Goal: Information Seeking & Learning: Learn about a topic

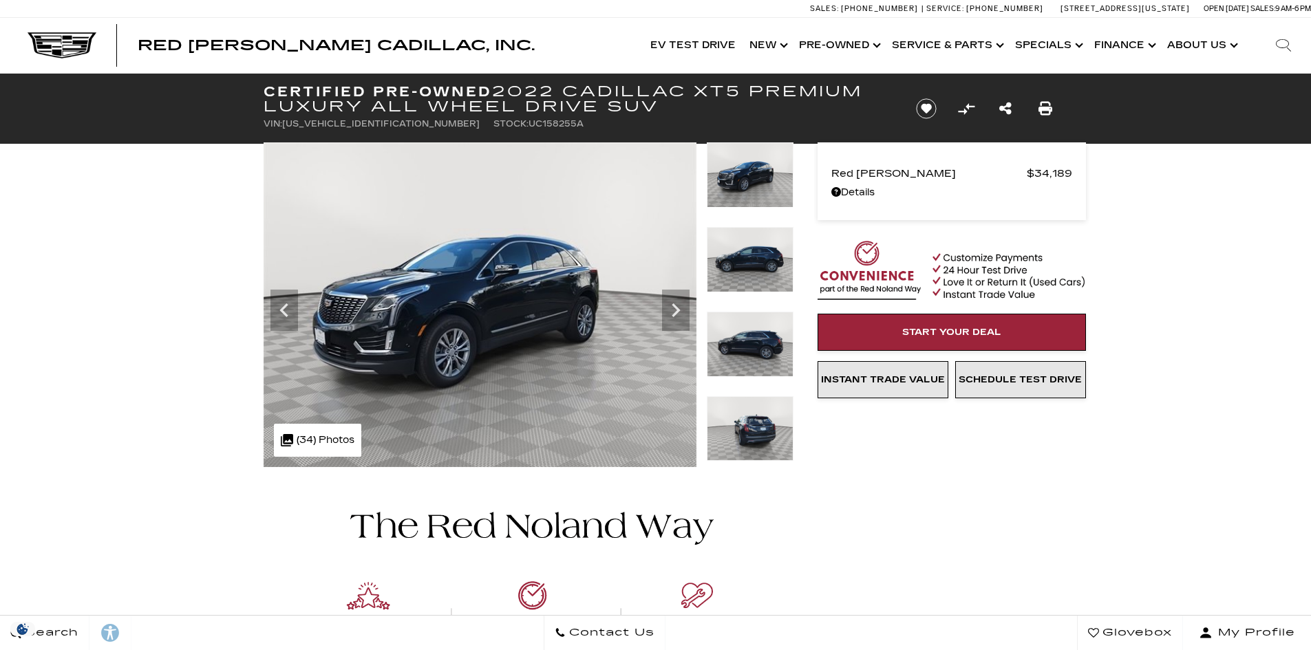
click at [669, 310] on icon "Next" at bounding box center [676, 311] width 28 height 28
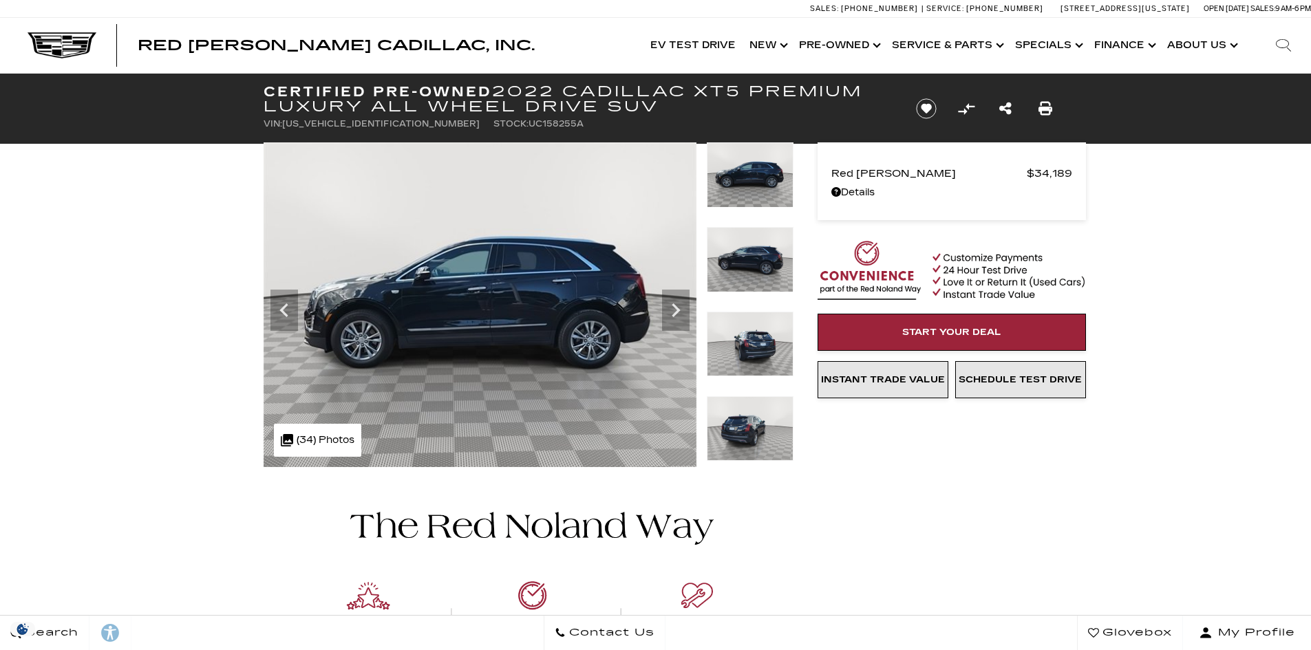
click at [669, 310] on icon "Next" at bounding box center [676, 311] width 28 height 28
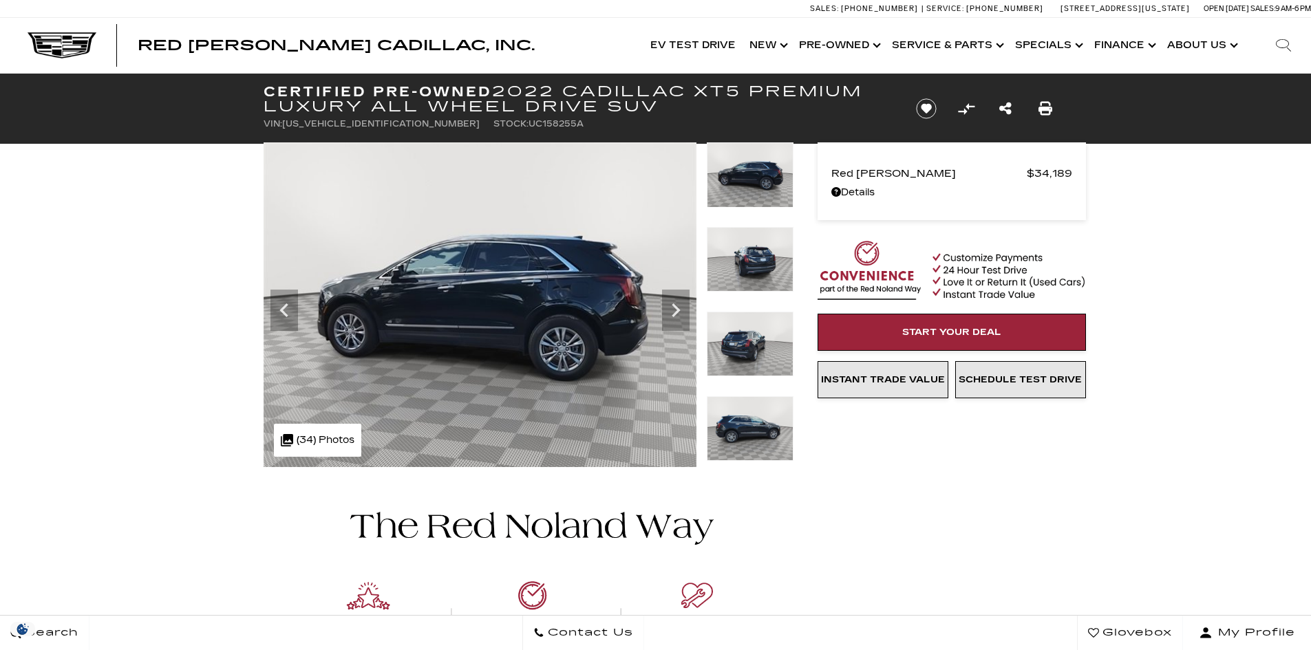
click at [669, 310] on icon "Next" at bounding box center [676, 311] width 28 height 28
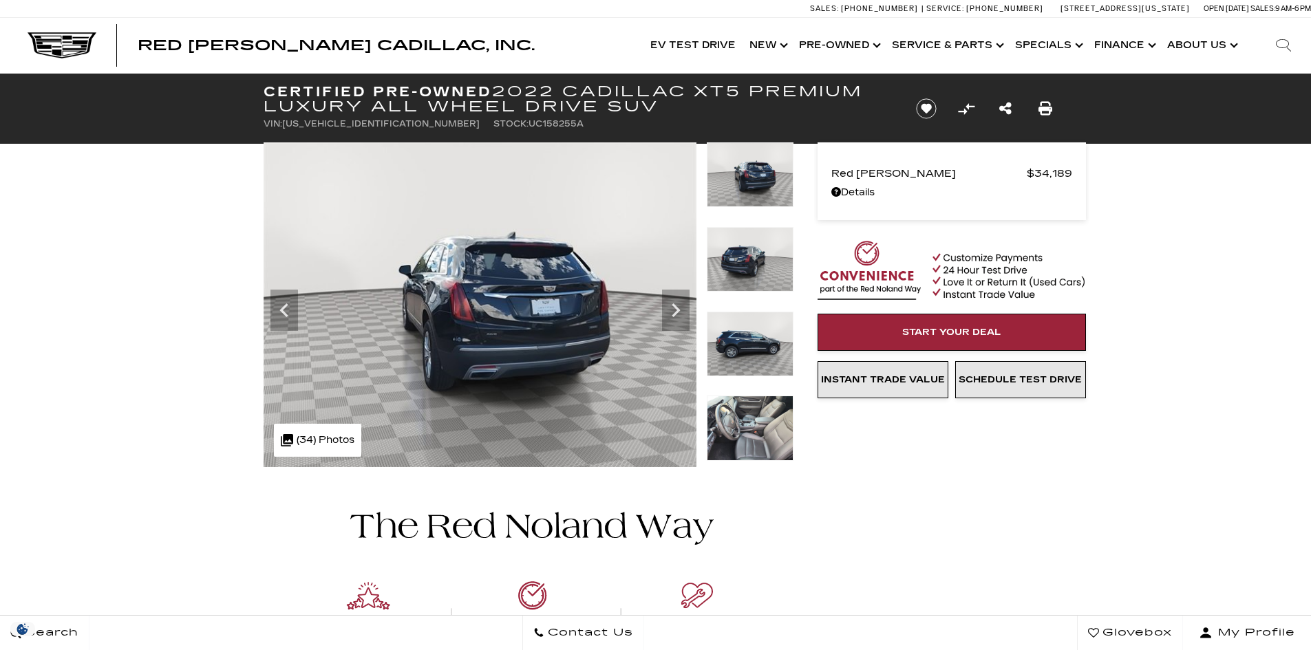
click at [670, 310] on icon "Next" at bounding box center [676, 311] width 28 height 28
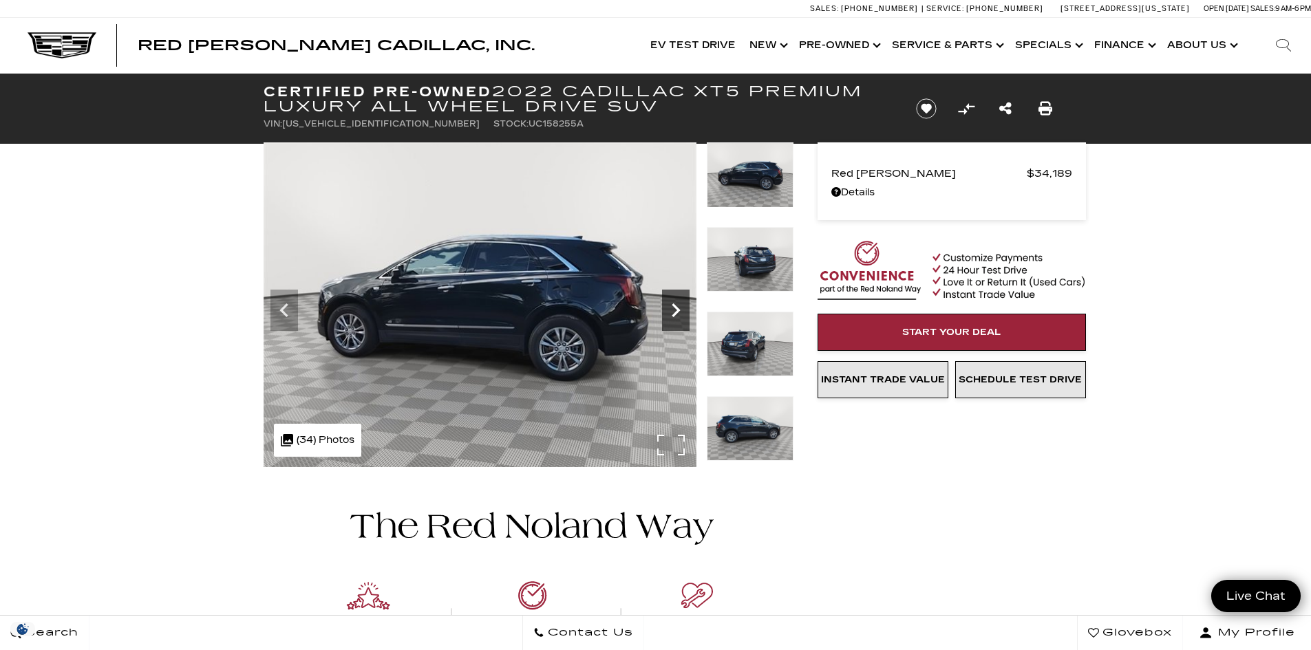
click at [671, 310] on icon "Next" at bounding box center [676, 311] width 28 height 28
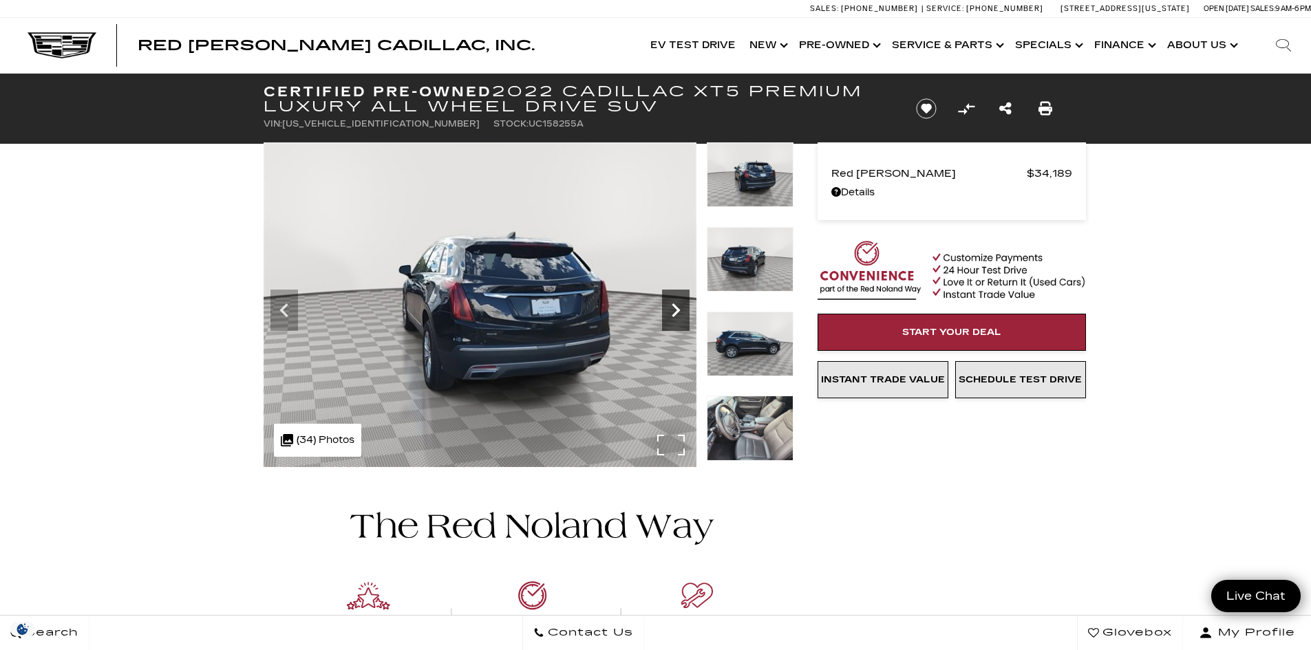
click at [671, 310] on icon "Next" at bounding box center [676, 311] width 28 height 28
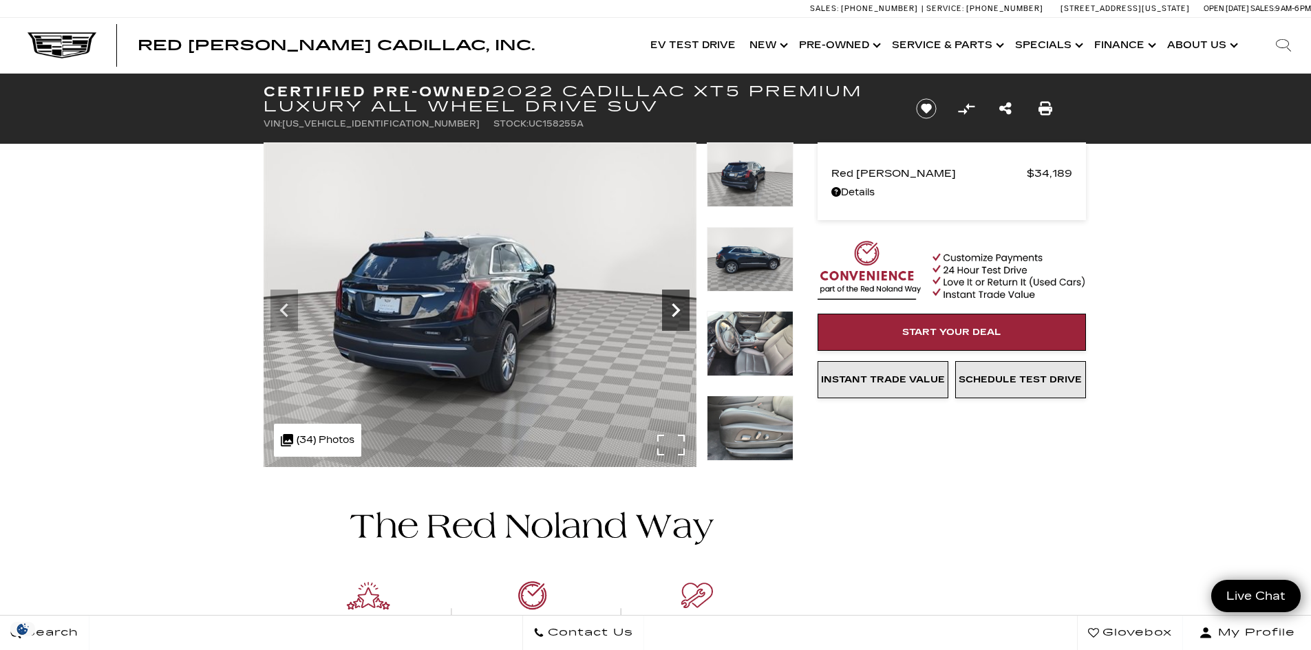
click at [671, 310] on icon "Next" at bounding box center [676, 311] width 28 height 28
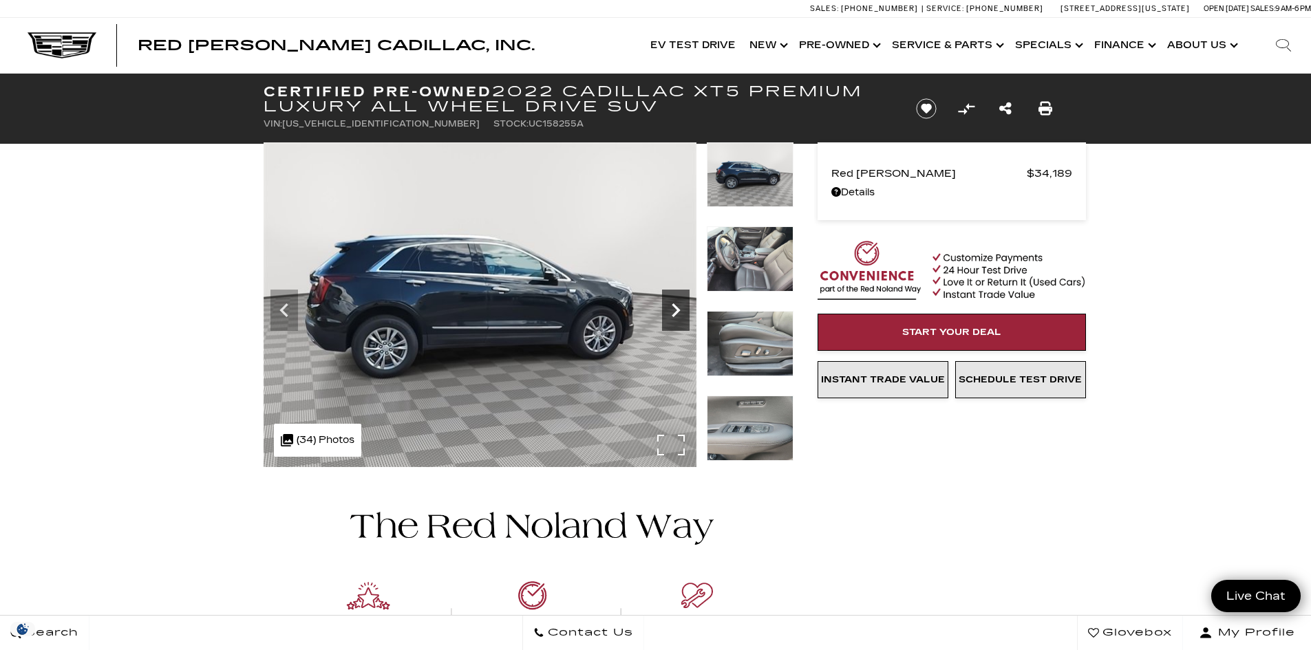
click at [674, 310] on icon "Next" at bounding box center [676, 311] width 28 height 28
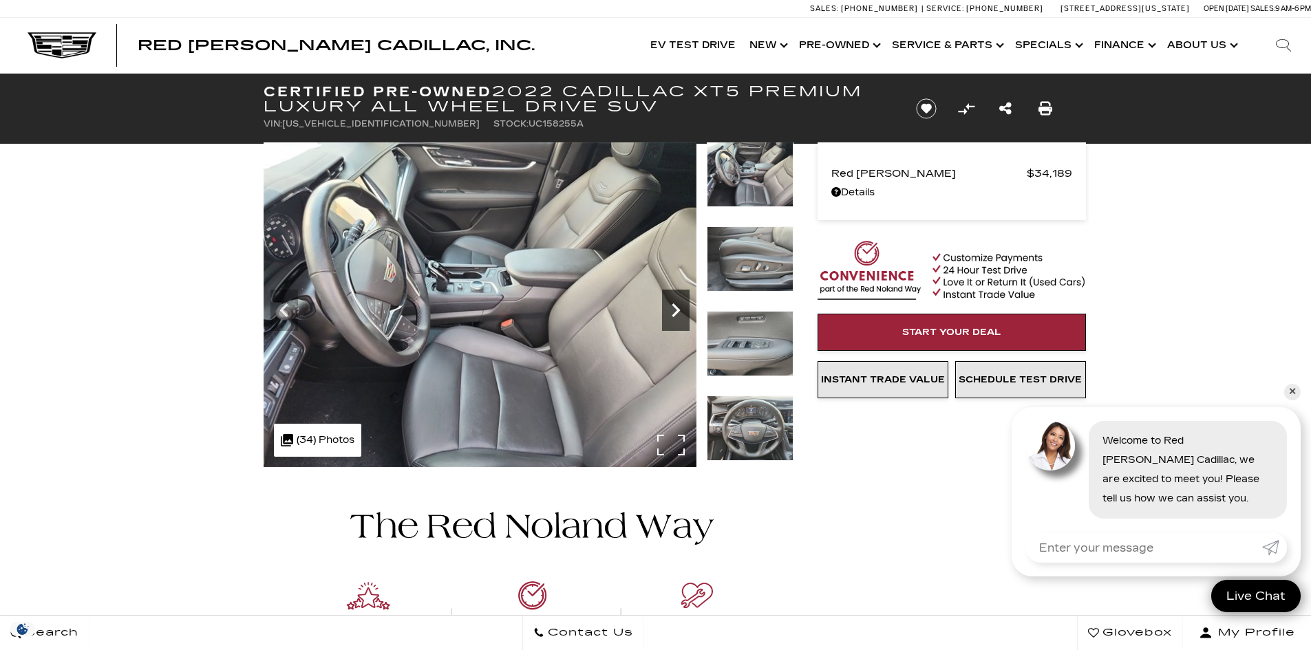
click at [674, 310] on icon "Next" at bounding box center [676, 311] width 28 height 28
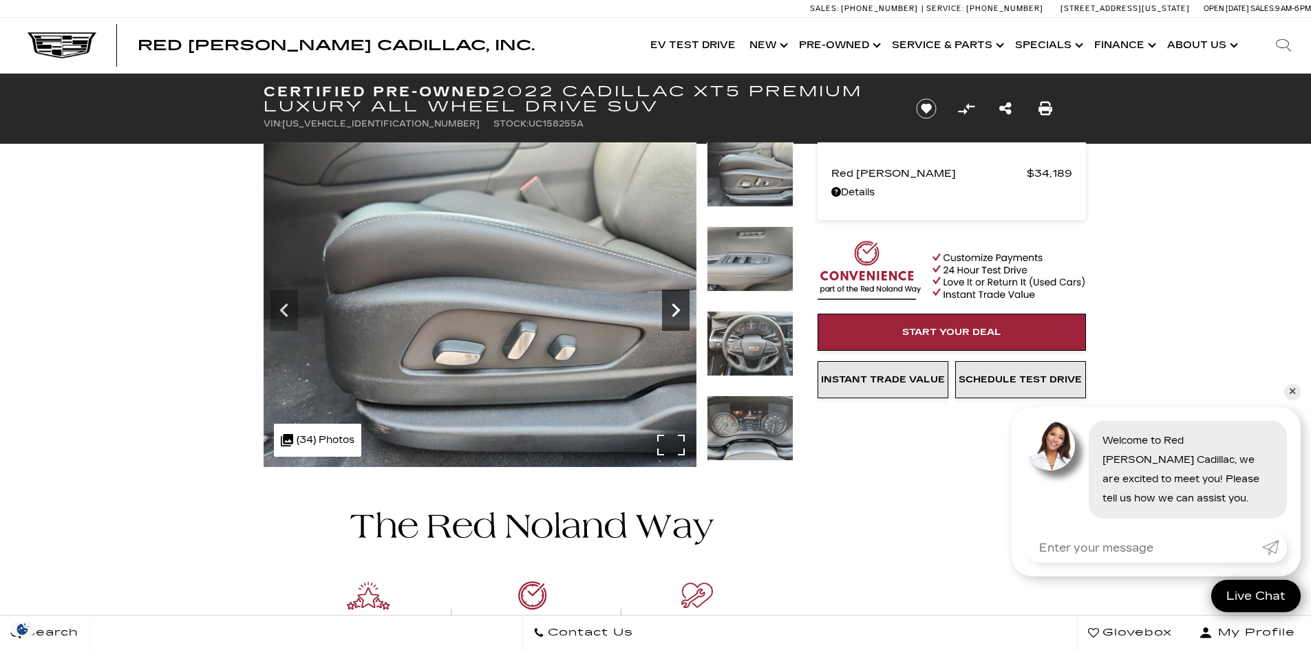
click at [674, 310] on icon "Next" at bounding box center [676, 311] width 28 height 28
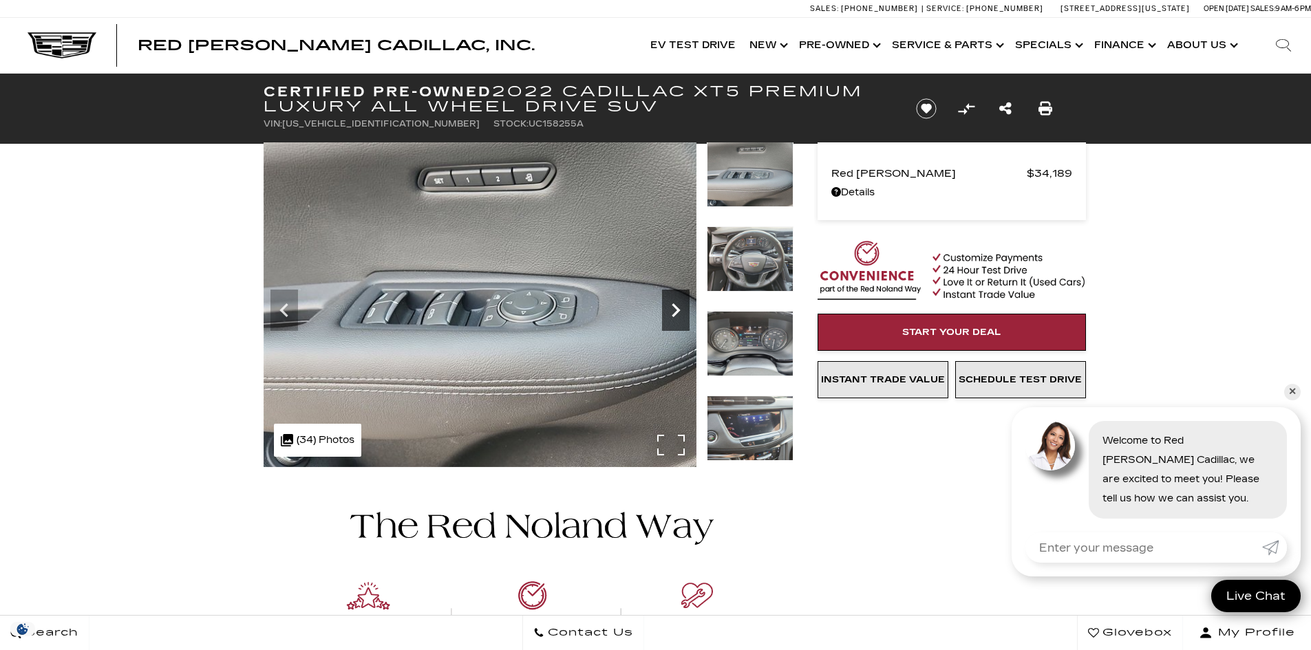
click at [674, 310] on icon "Next" at bounding box center [676, 311] width 28 height 28
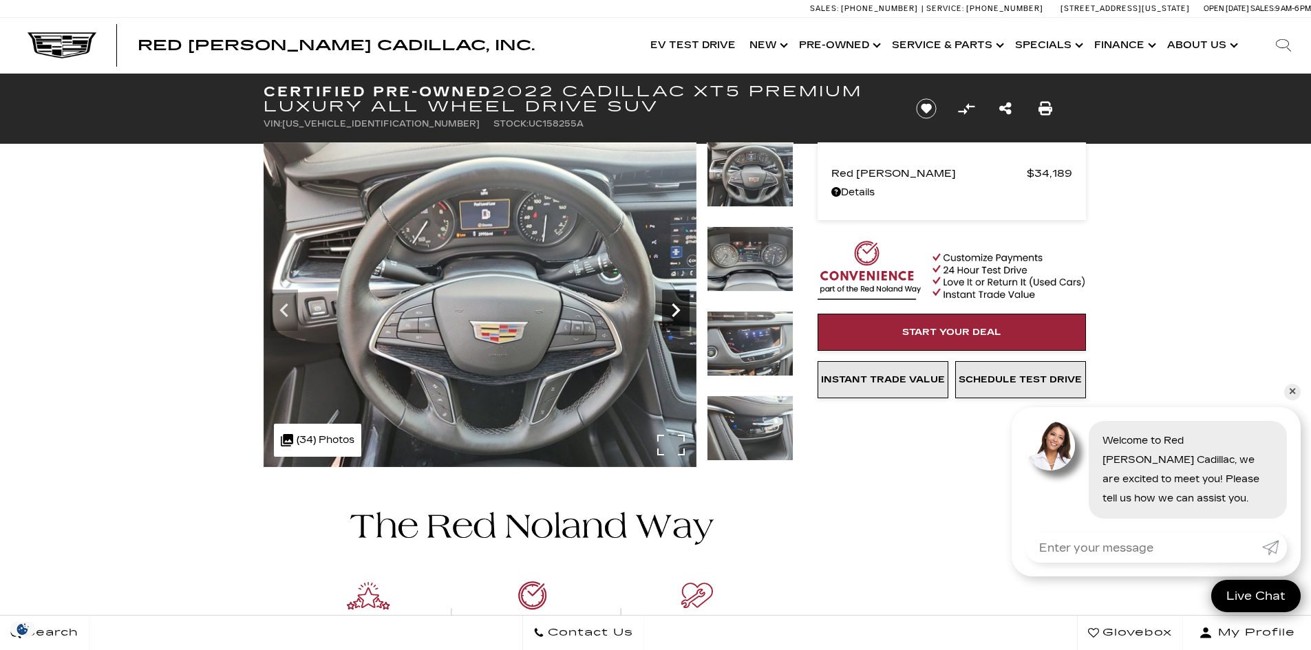
click at [674, 310] on icon "Next" at bounding box center [676, 311] width 28 height 28
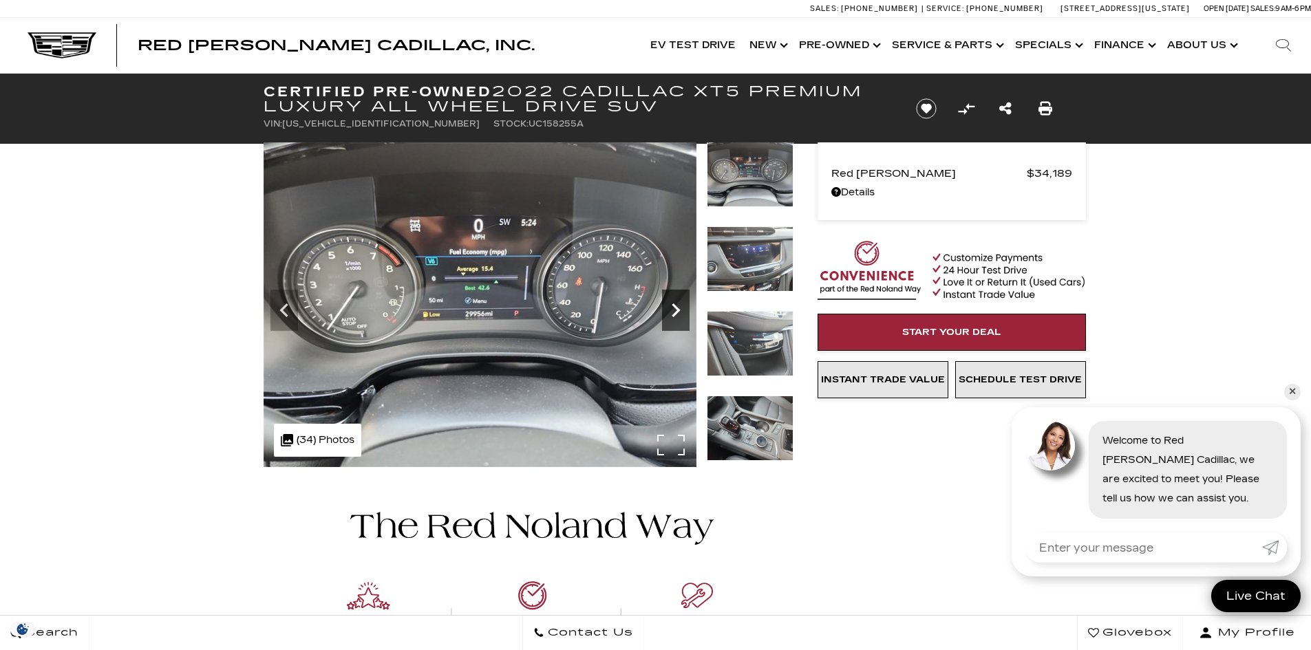
click at [674, 310] on icon "Next" at bounding box center [676, 311] width 28 height 28
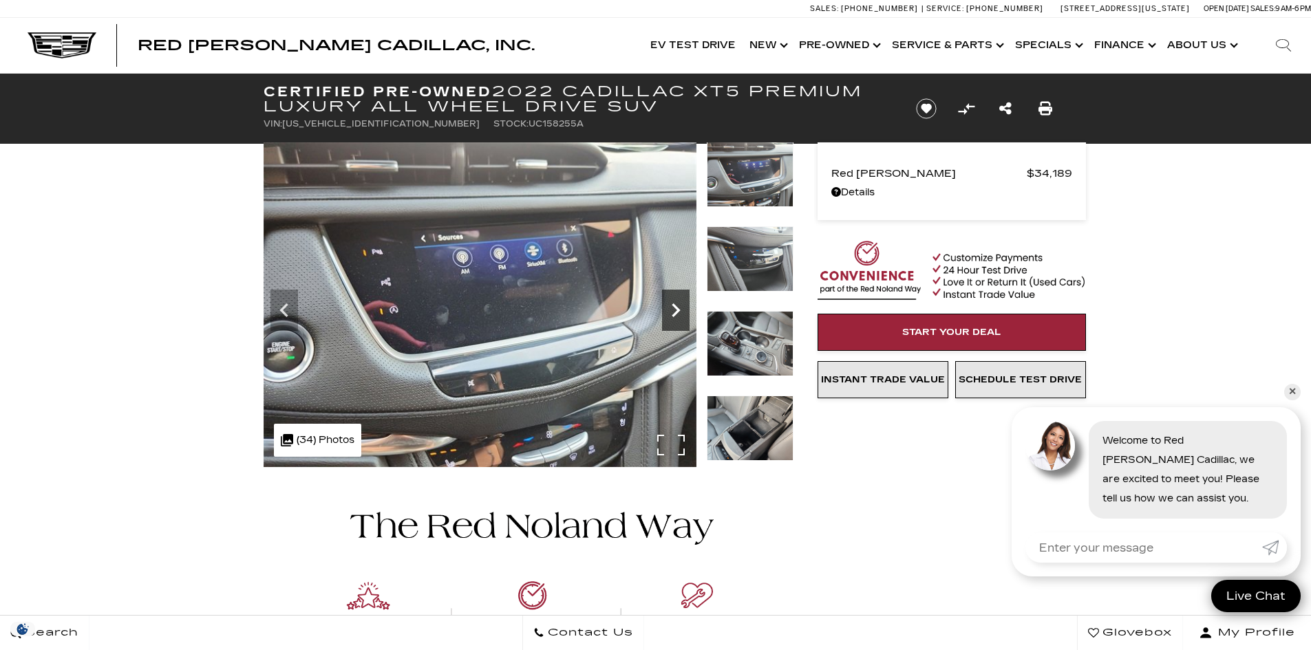
click at [674, 310] on icon "Next" at bounding box center [676, 311] width 28 height 28
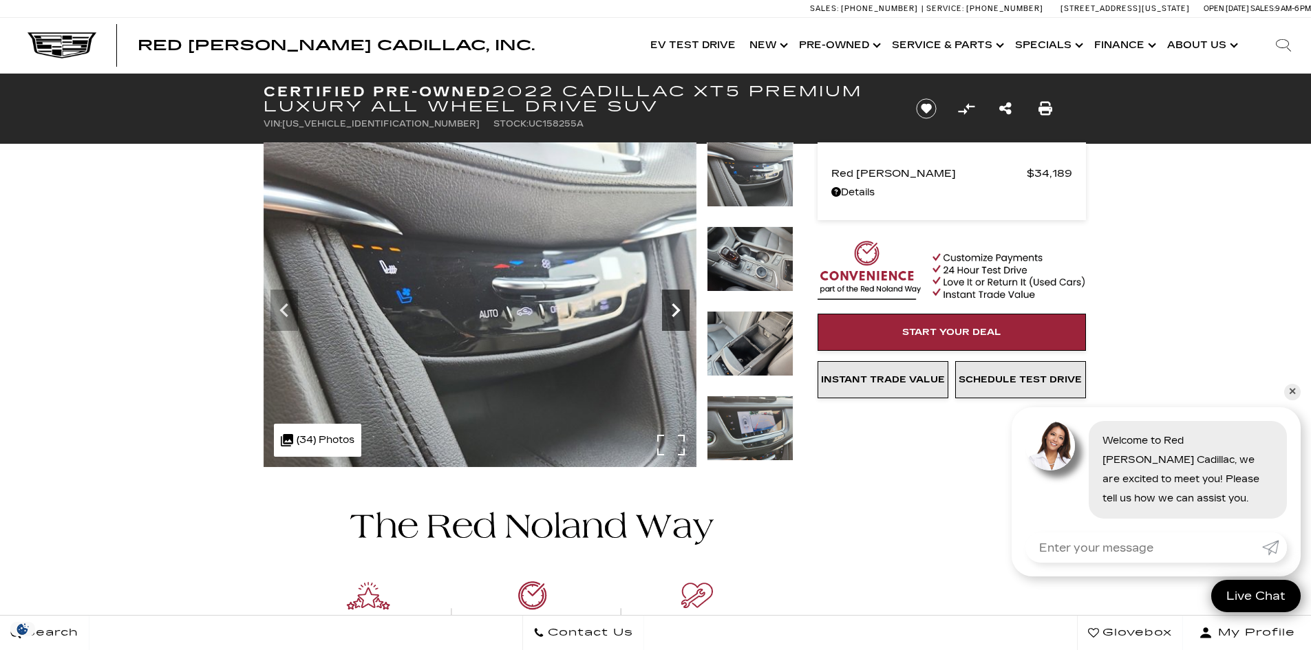
click at [674, 310] on icon "Next" at bounding box center [676, 311] width 28 height 28
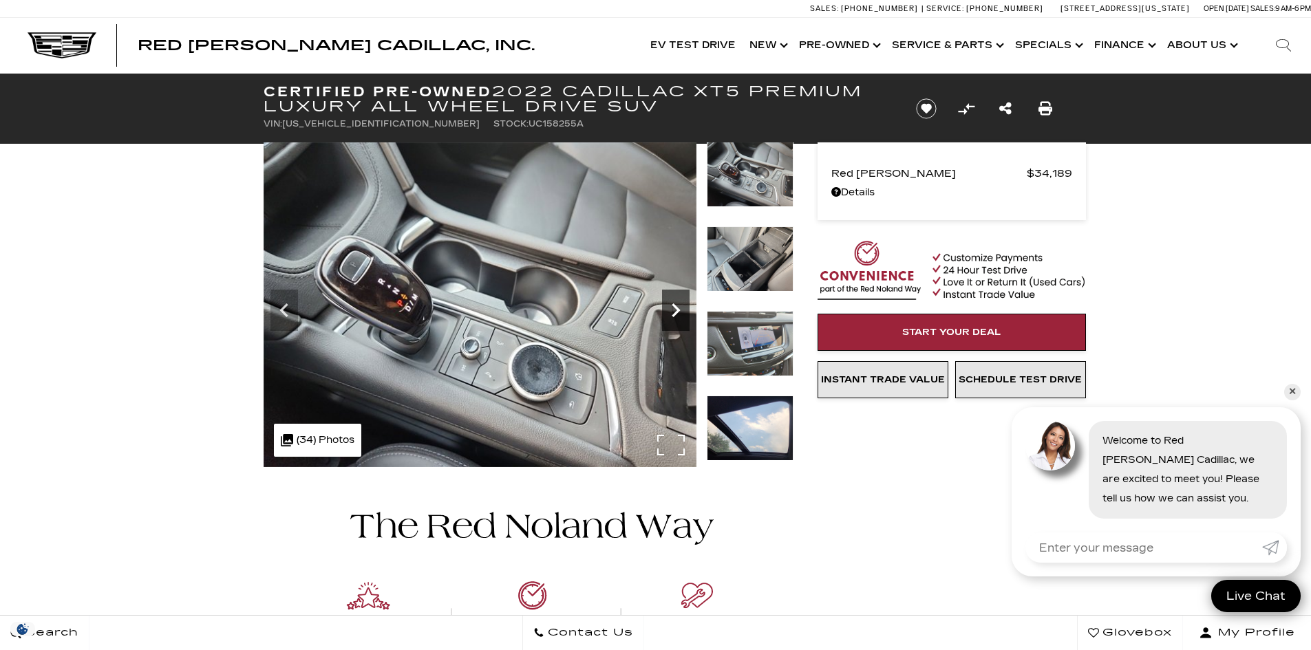
click at [674, 310] on icon "Next" at bounding box center [676, 311] width 28 height 28
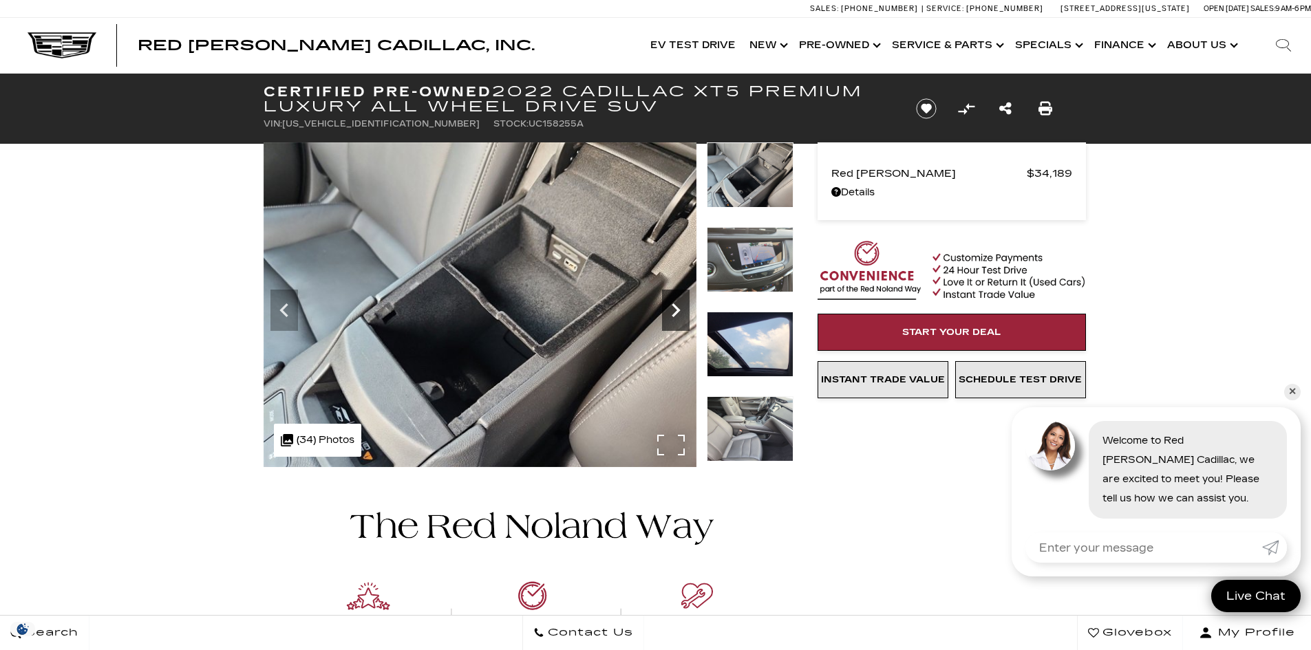
click at [677, 303] on icon "Next" at bounding box center [676, 311] width 28 height 28
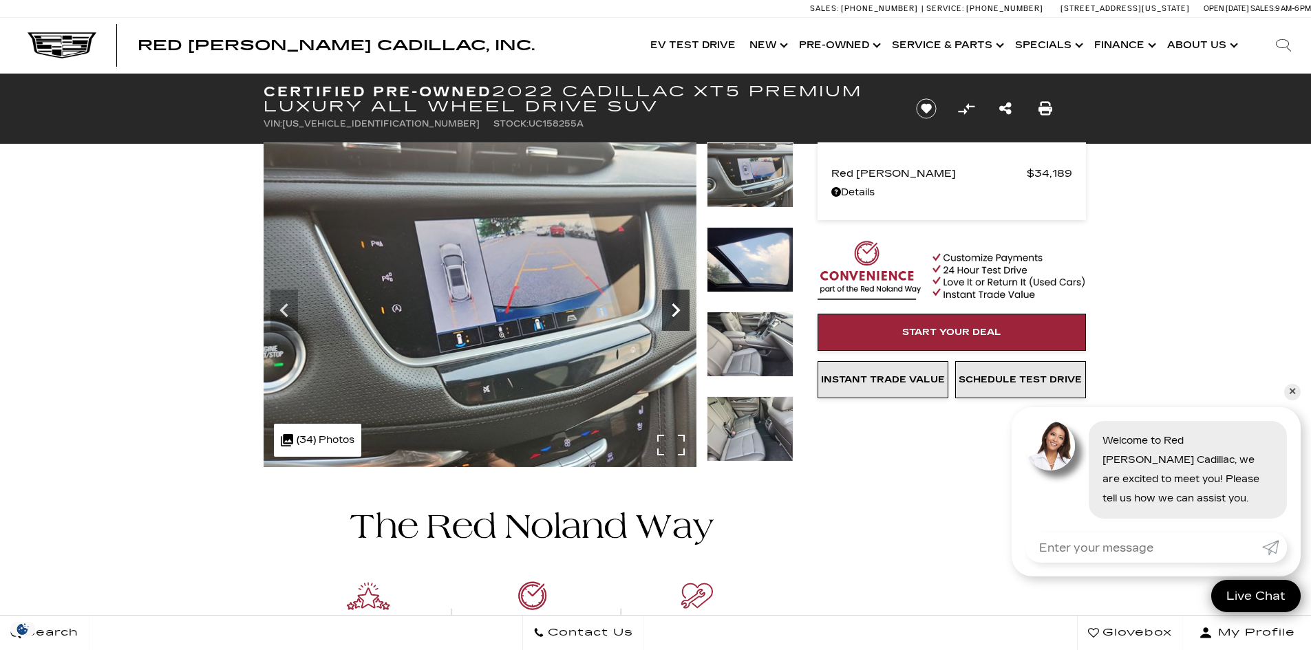
click at [677, 303] on icon "Next" at bounding box center [676, 311] width 28 height 28
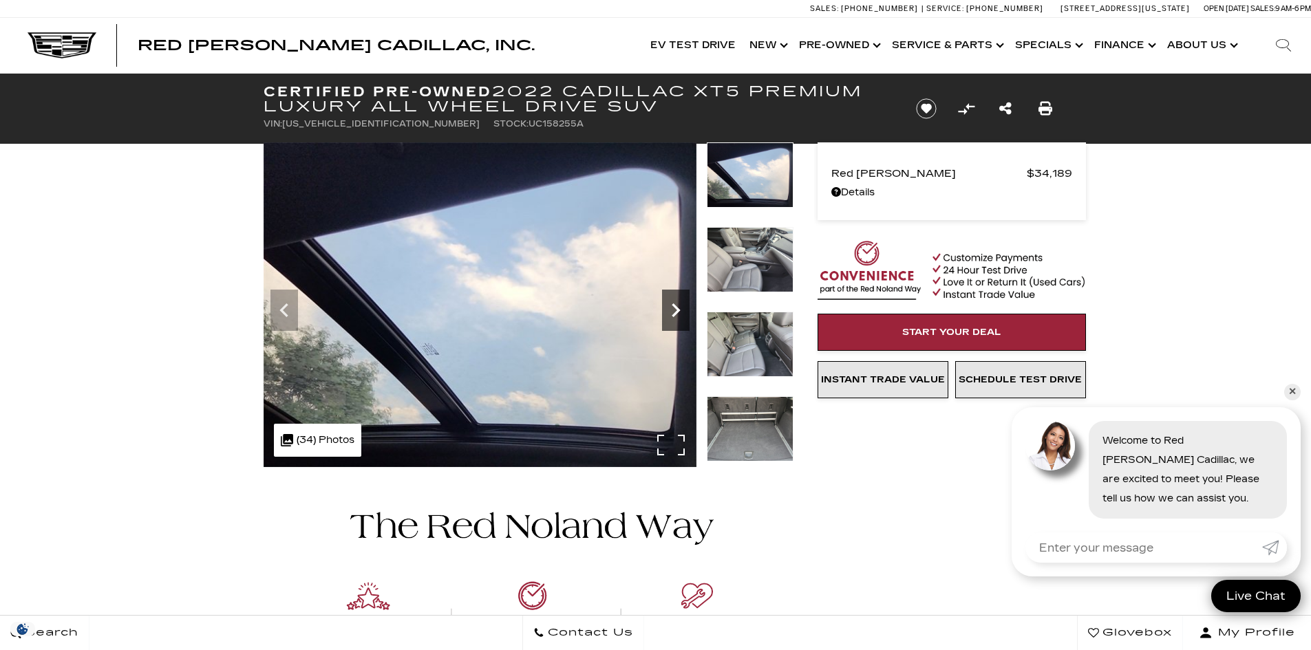
click at [677, 303] on icon "Next" at bounding box center [676, 311] width 28 height 28
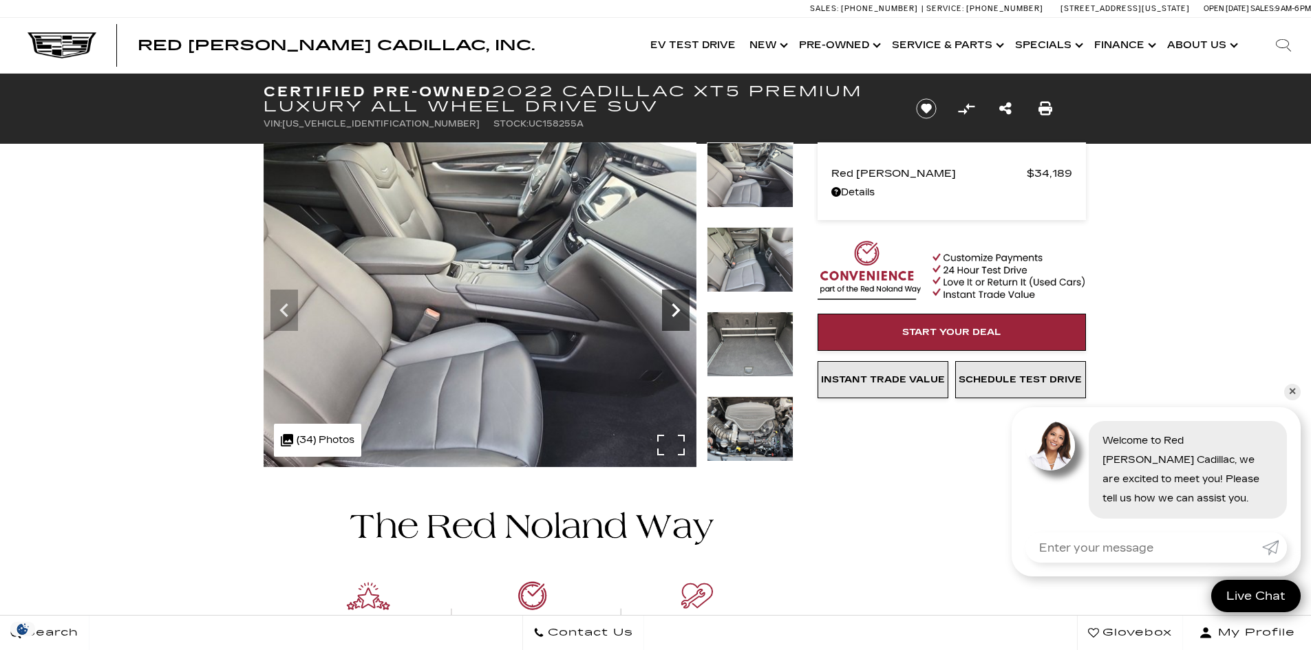
click at [677, 303] on icon "Next" at bounding box center [676, 311] width 28 height 28
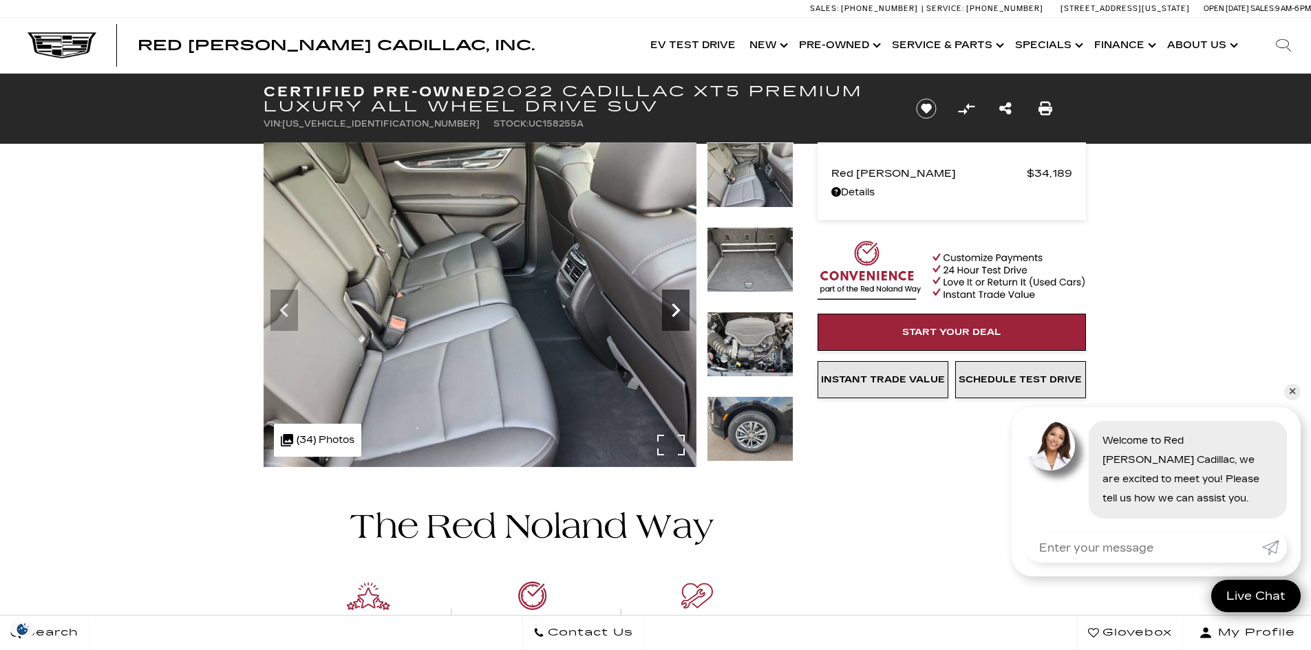
click at [677, 303] on icon "Next" at bounding box center [676, 311] width 28 height 28
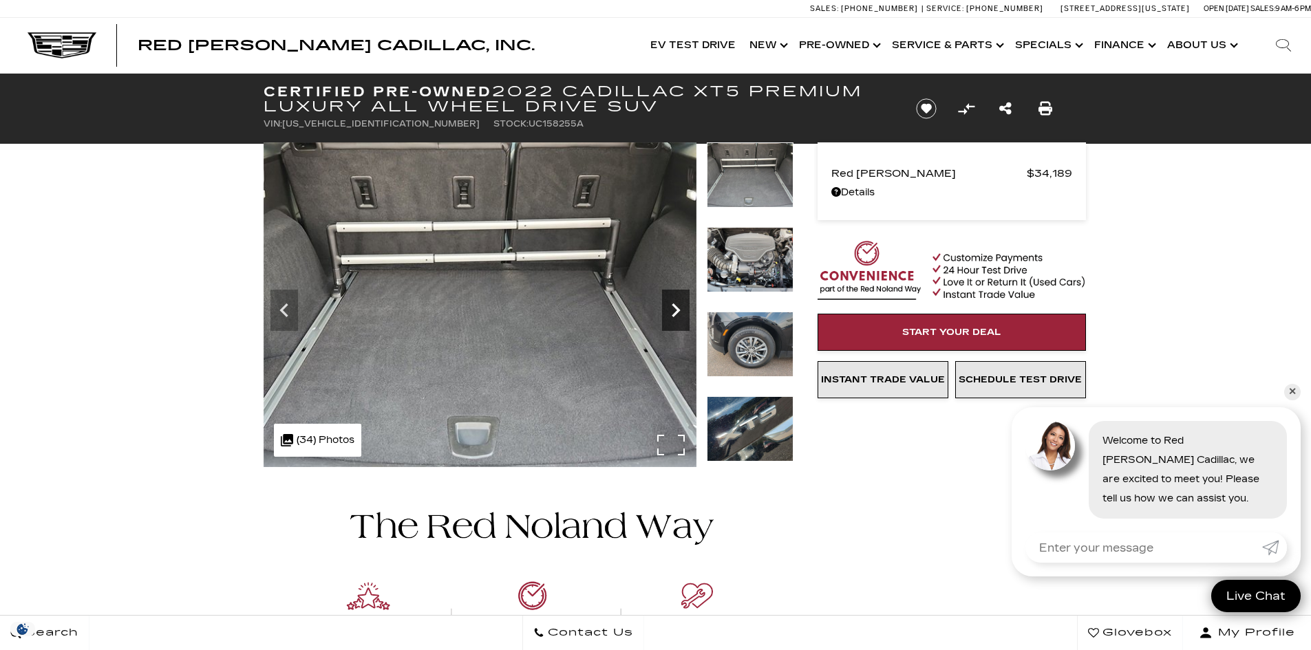
click at [677, 303] on icon "Next" at bounding box center [676, 311] width 28 height 28
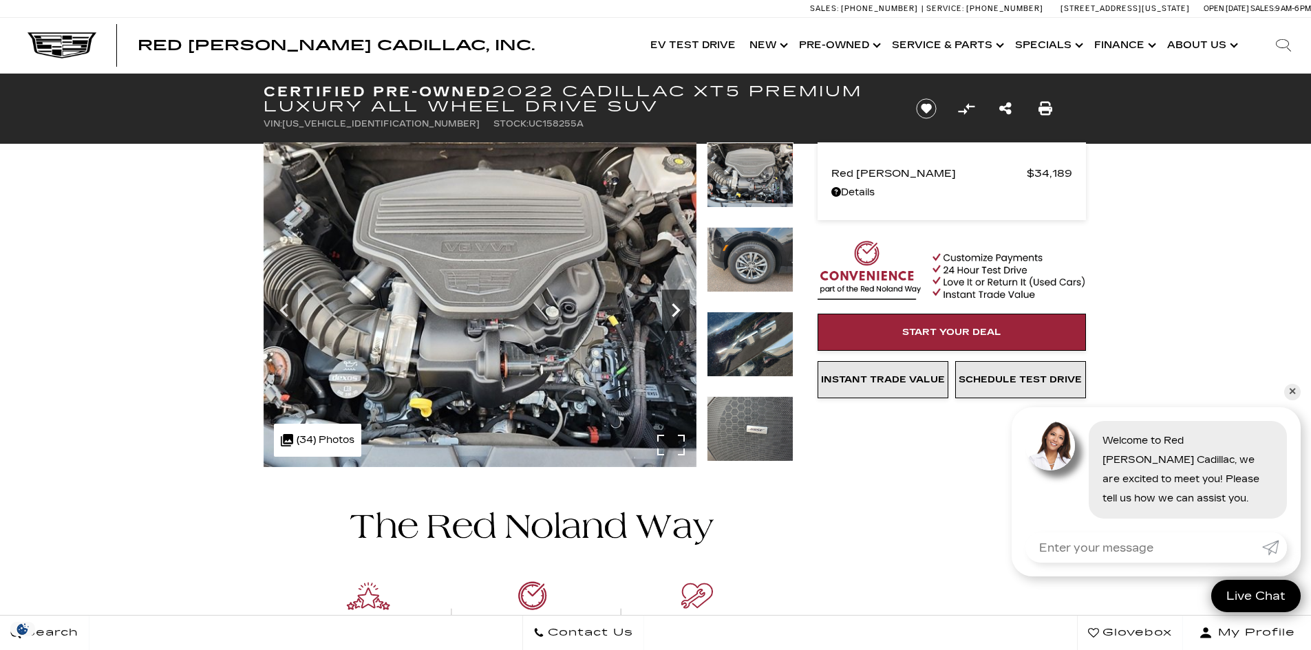
click at [677, 303] on icon "Next" at bounding box center [676, 311] width 28 height 28
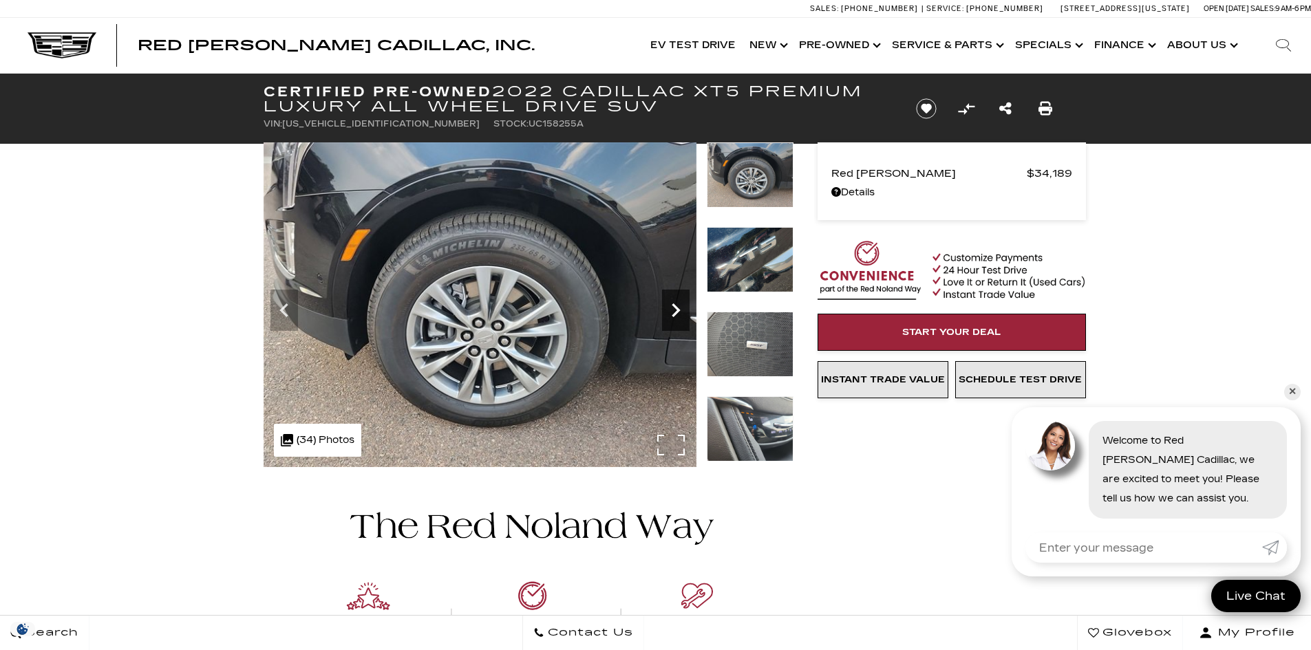
click at [676, 305] on icon "Next" at bounding box center [676, 311] width 28 height 28
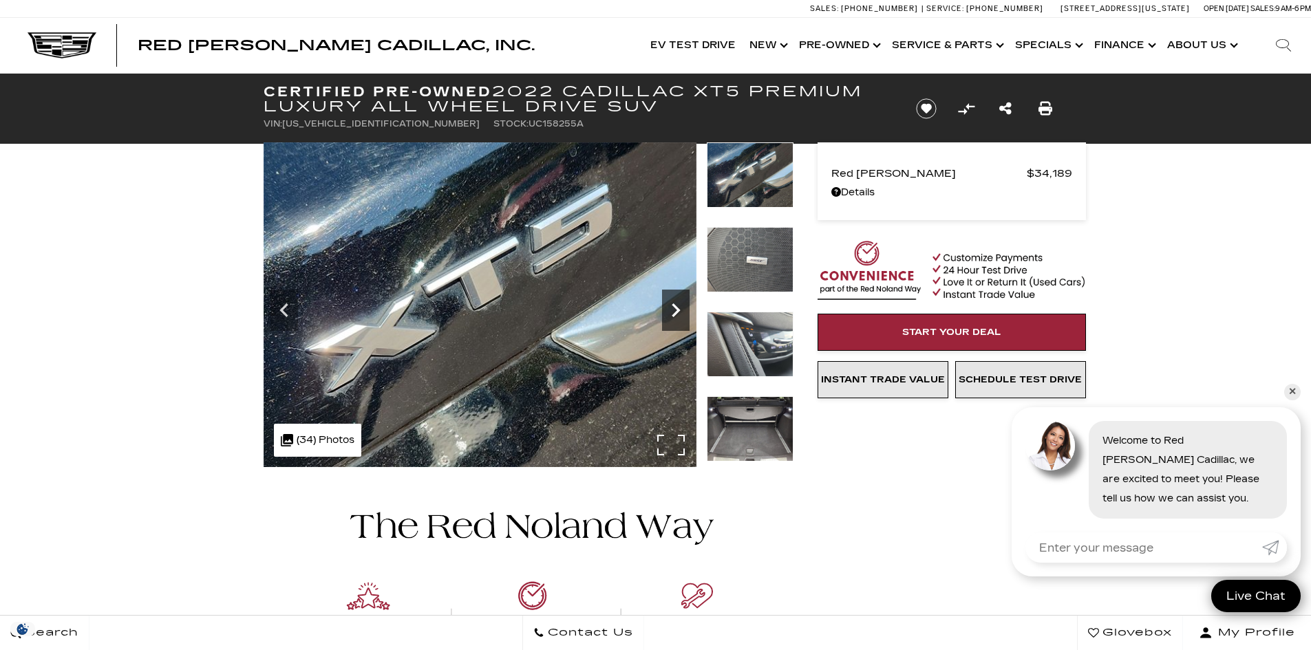
click at [676, 305] on icon "Next" at bounding box center [676, 311] width 28 height 28
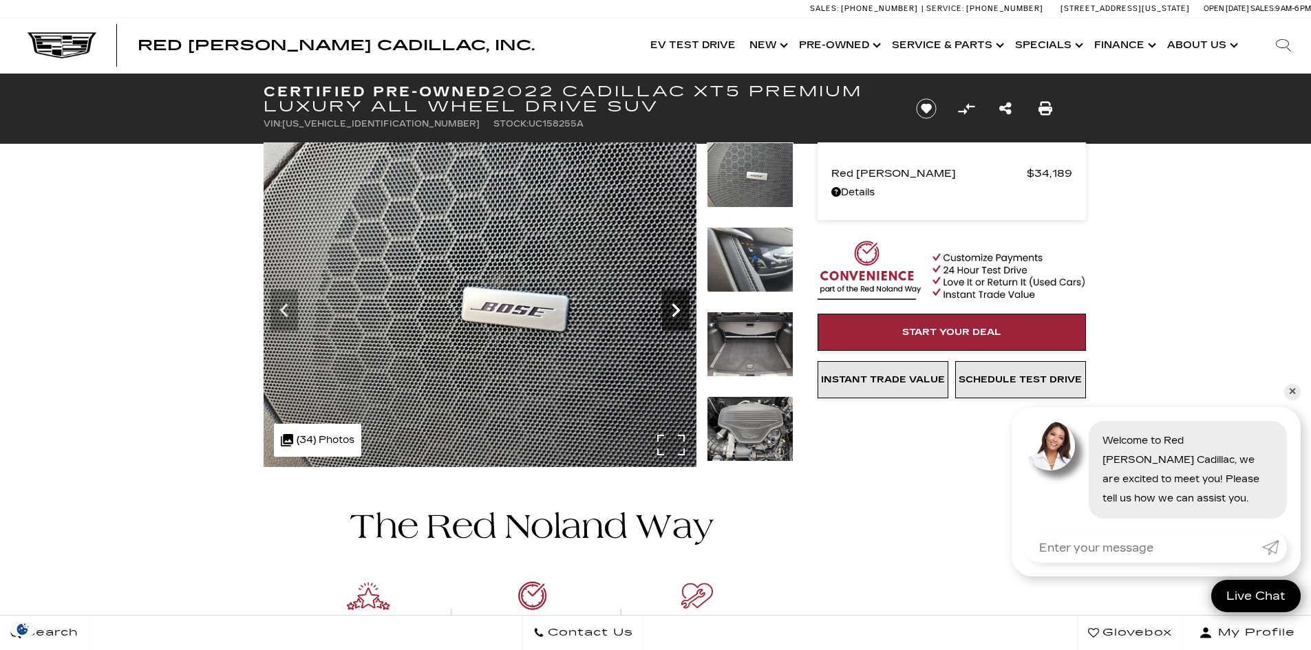
click at [676, 305] on icon "Next" at bounding box center [676, 311] width 28 height 28
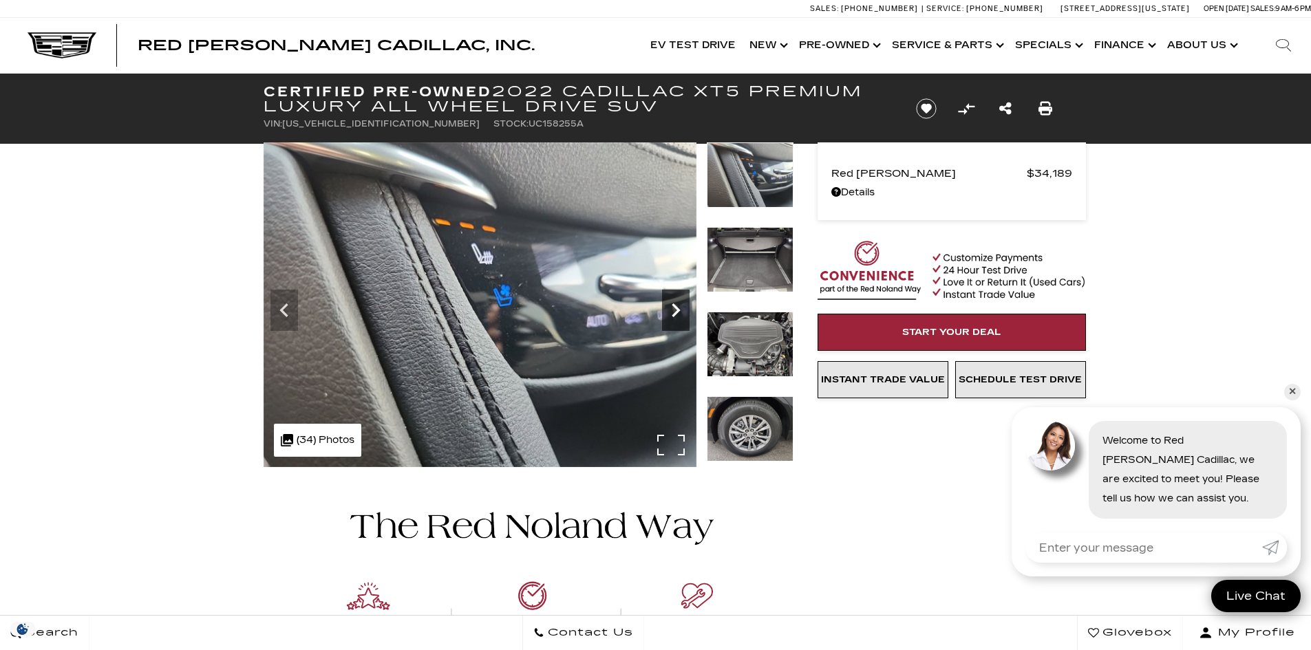
click at [676, 305] on icon "Next" at bounding box center [676, 311] width 28 height 28
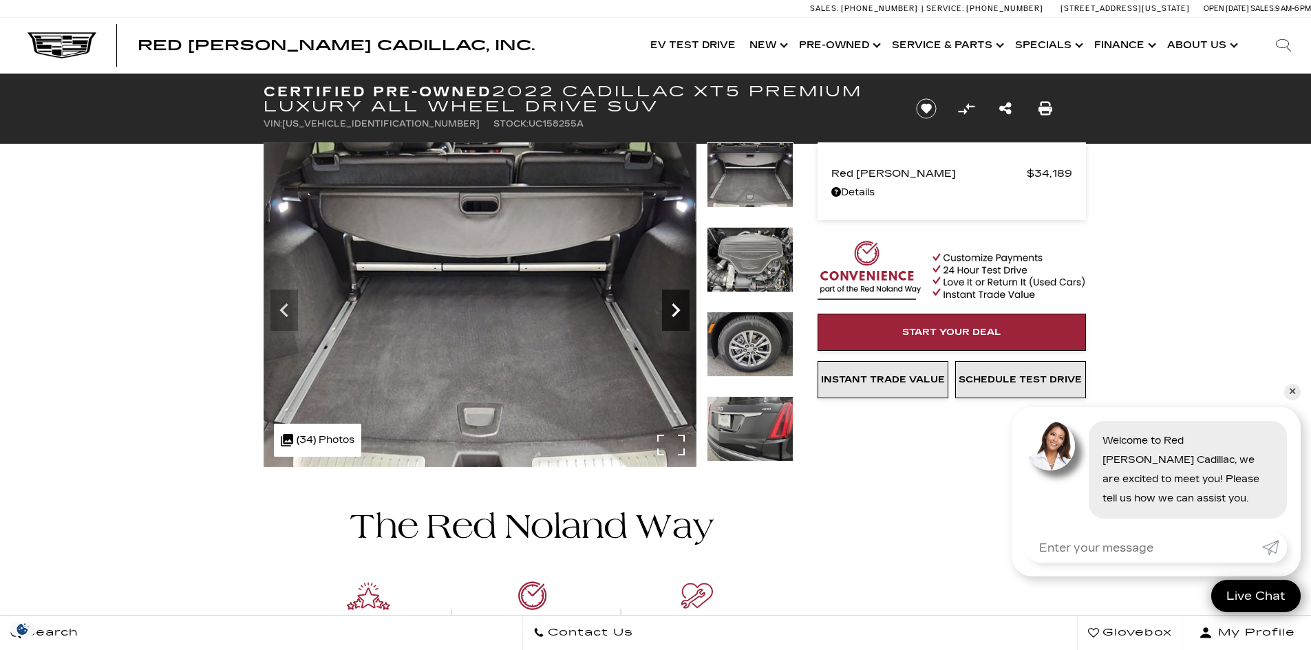
click at [676, 305] on icon "Next" at bounding box center [676, 311] width 28 height 28
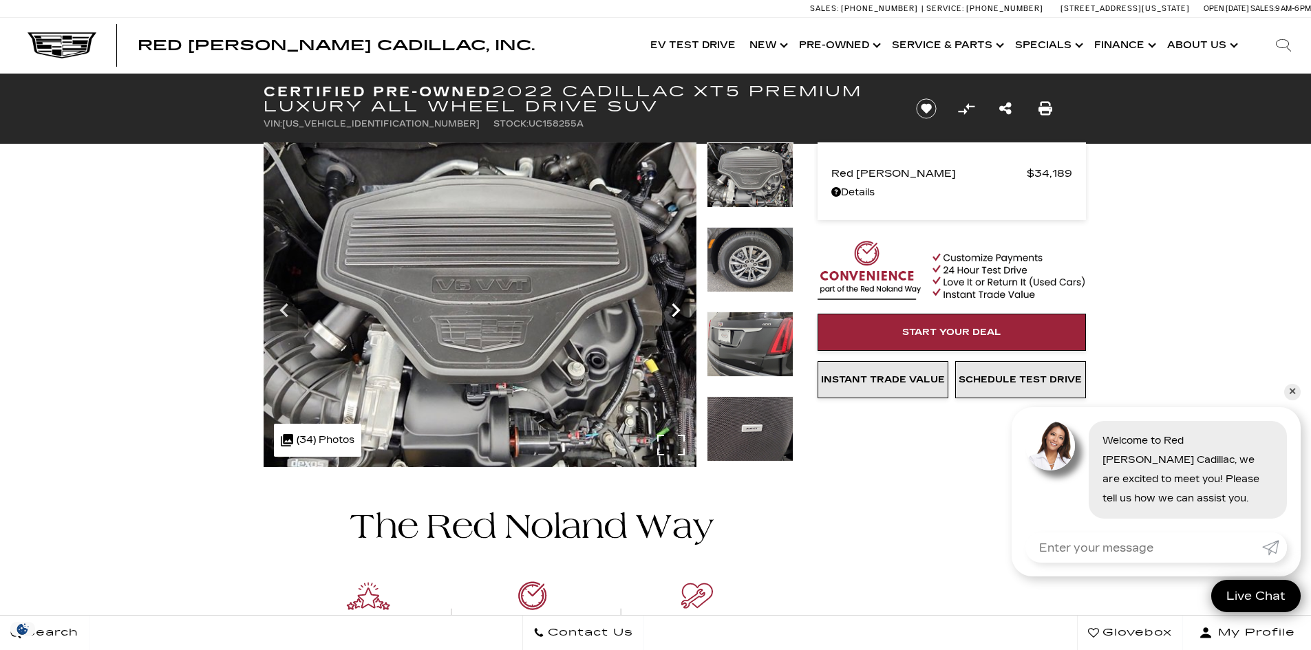
click at [676, 305] on icon "Next" at bounding box center [676, 311] width 28 height 28
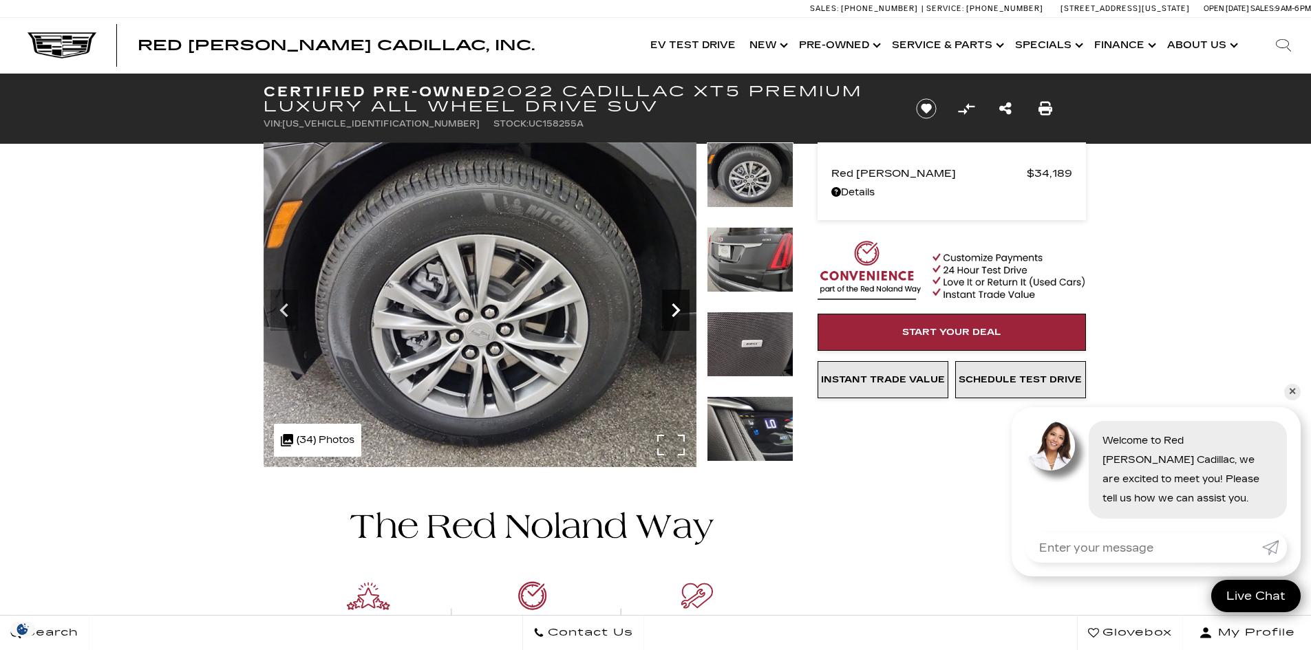
click at [676, 305] on icon "Next" at bounding box center [676, 311] width 28 height 28
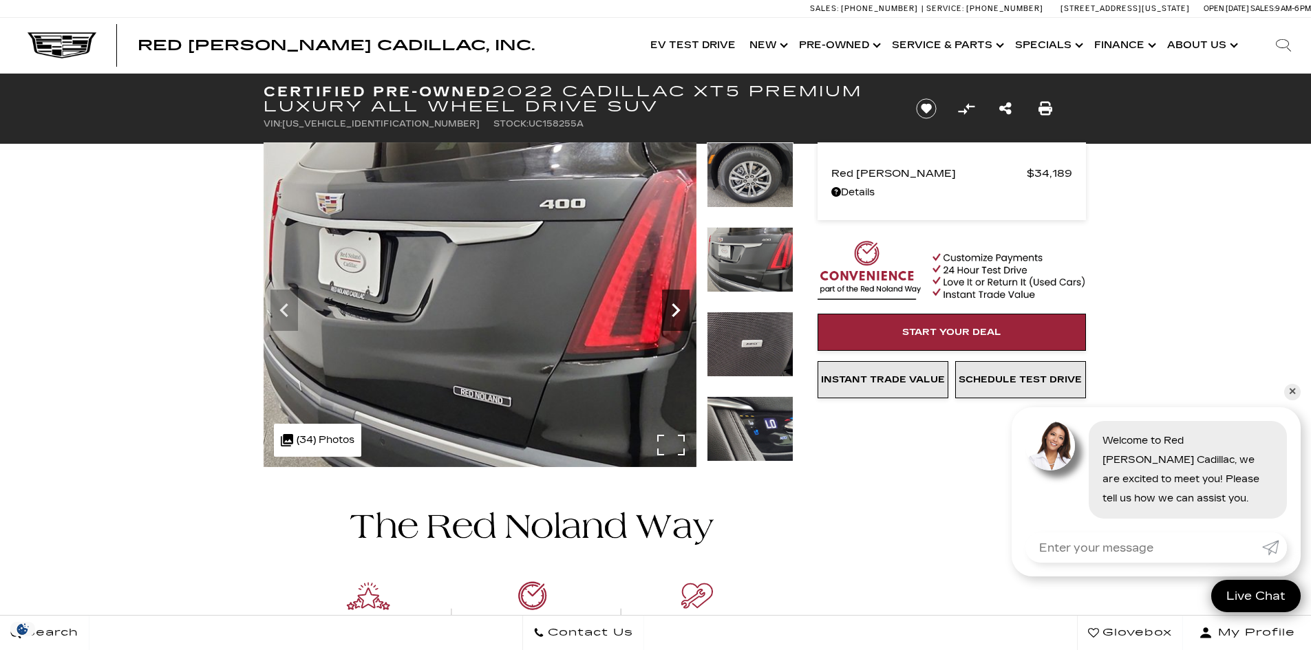
click at [676, 305] on icon "Next" at bounding box center [676, 311] width 28 height 28
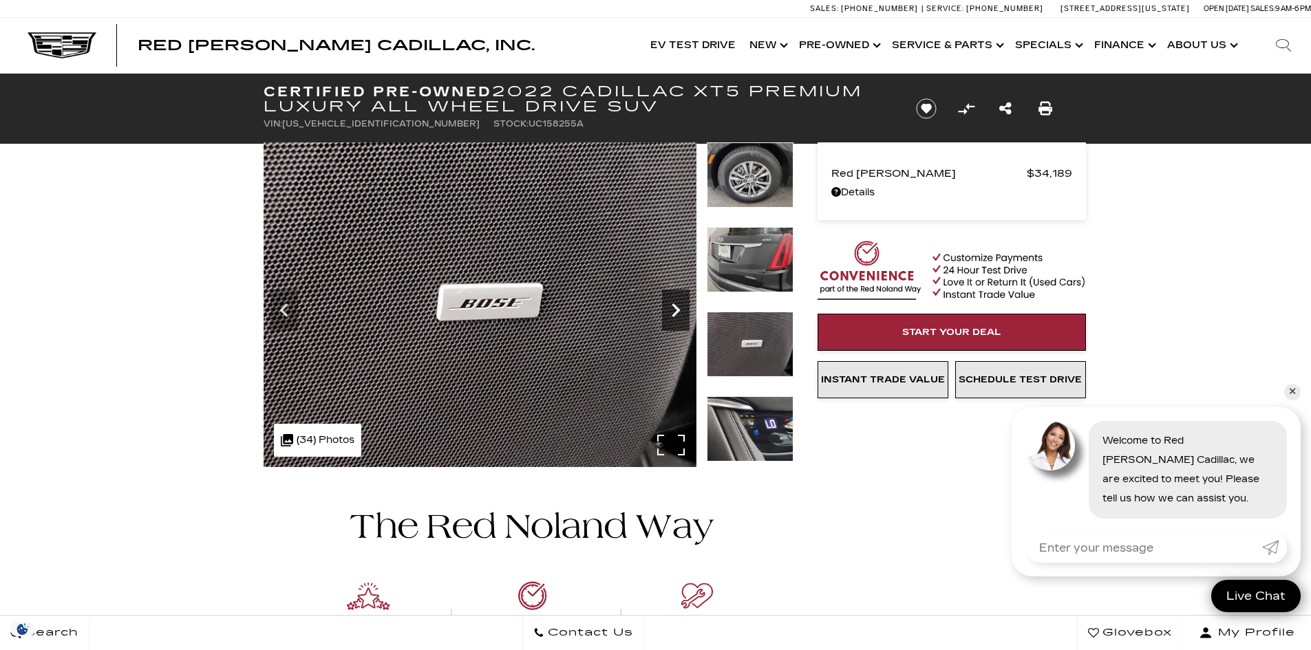
click at [676, 305] on icon "Next" at bounding box center [676, 311] width 28 height 28
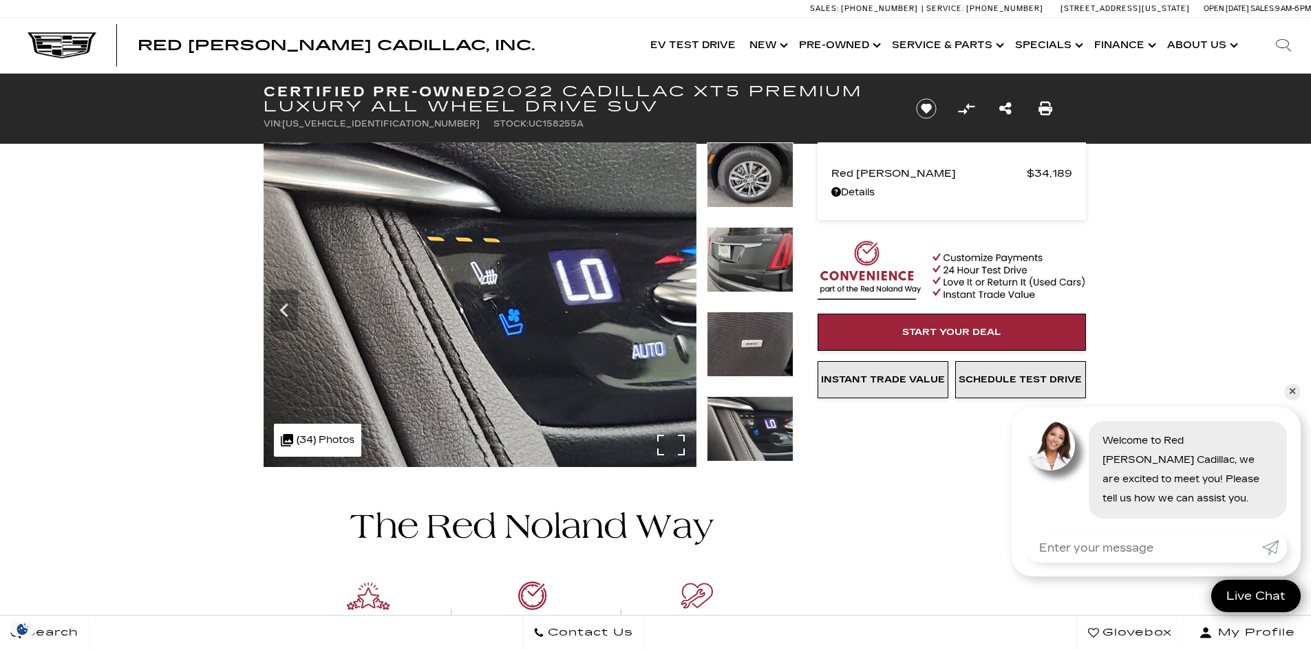
click at [676, 305] on img at bounding box center [480, 304] width 433 height 325
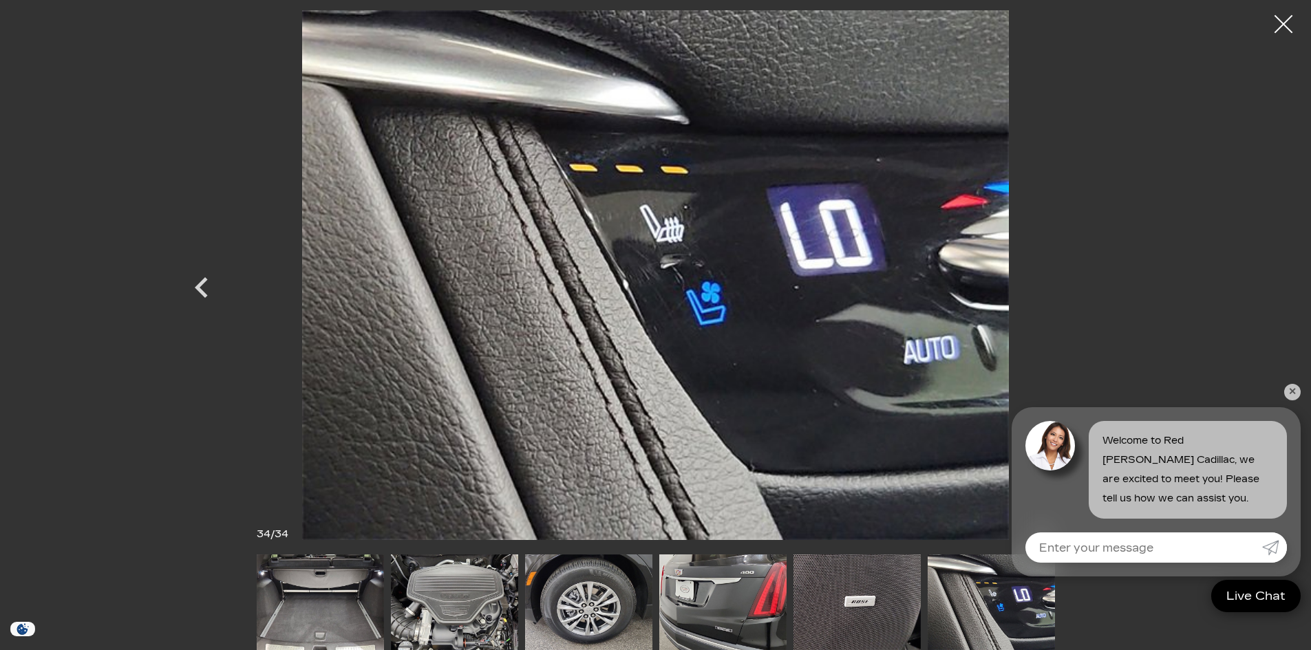
click at [1275, 28] on div at bounding box center [1283, 24] width 36 height 36
